Goal: Task Accomplishment & Management: Manage account settings

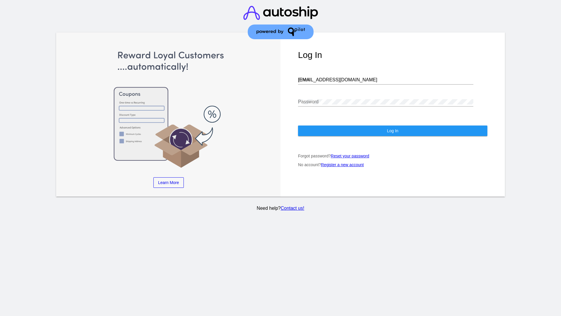
type input "[EMAIL_ADDRESS][DOMAIN_NAME]"
click at [393, 131] on span "Log In" at bounding box center [392, 130] width 11 height 5
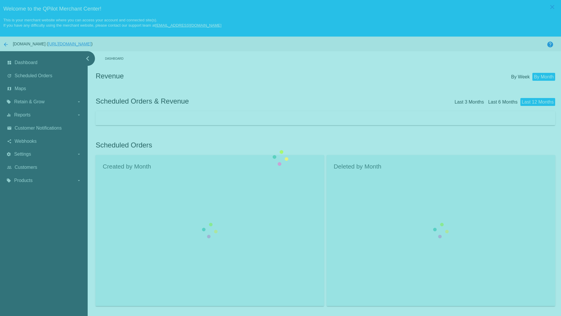
scroll to position [37, 0]
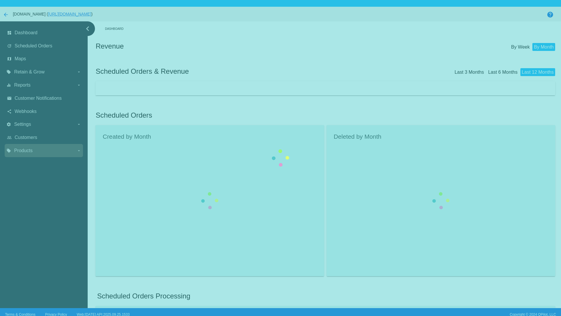
click at [44, 146] on label "local_offer Products arrow_drop_down" at bounding box center [43, 150] width 75 height 9
click at [0, 0] on input "local_offer Products arrow_drop_down" at bounding box center [0, 0] width 0 height 0
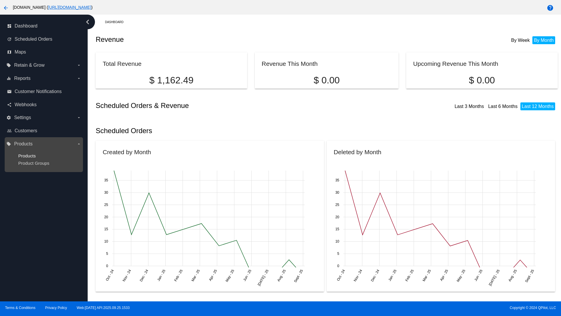
click at [27, 156] on span "Products" at bounding box center [27, 155] width 18 height 5
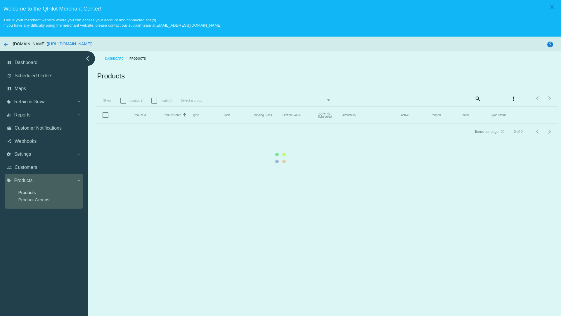
scroll to position [37, 0]
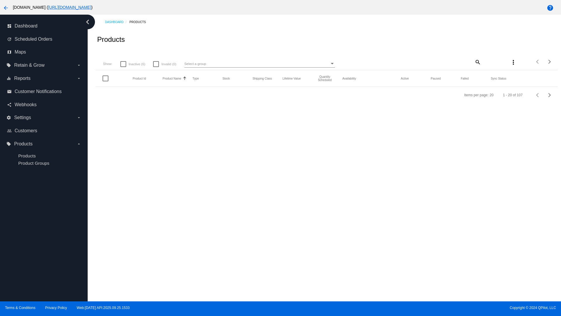
click at [133, 68] on span "Inactive (6)" at bounding box center [137, 64] width 17 height 7
click at [123, 67] on input "Inactive (6)" at bounding box center [123, 67] width 0 height 0
checkbox input "true"
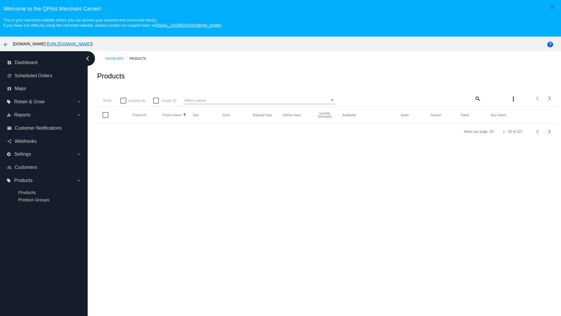
click at [474, 98] on mat-icon "search" at bounding box center [477, 98] width 7 height 9
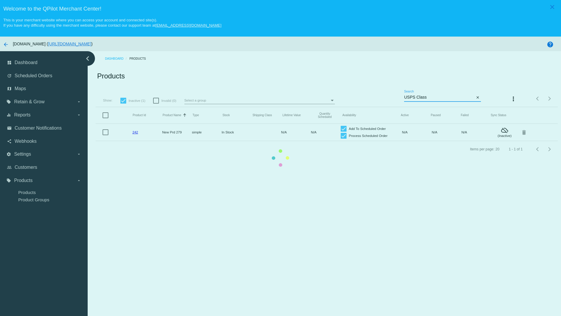
type input "Variable Enable"
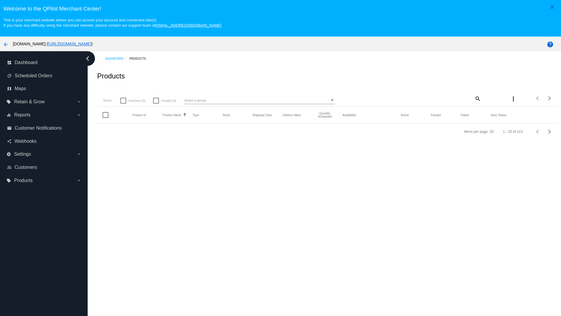
click at [474, 94] on mat-icon "search" at bounding box center [477, 98] width 7 height 9
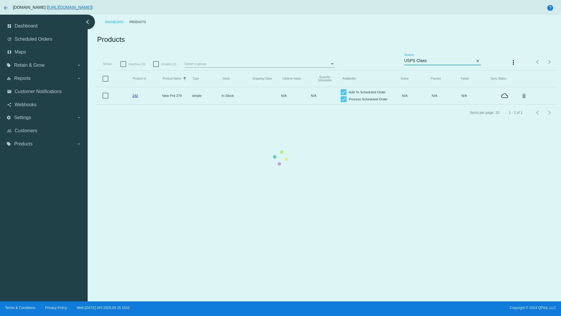
type input "Variable Enable"
